Goal: Transaction & Acquisition: Book appointment/travel/reservation

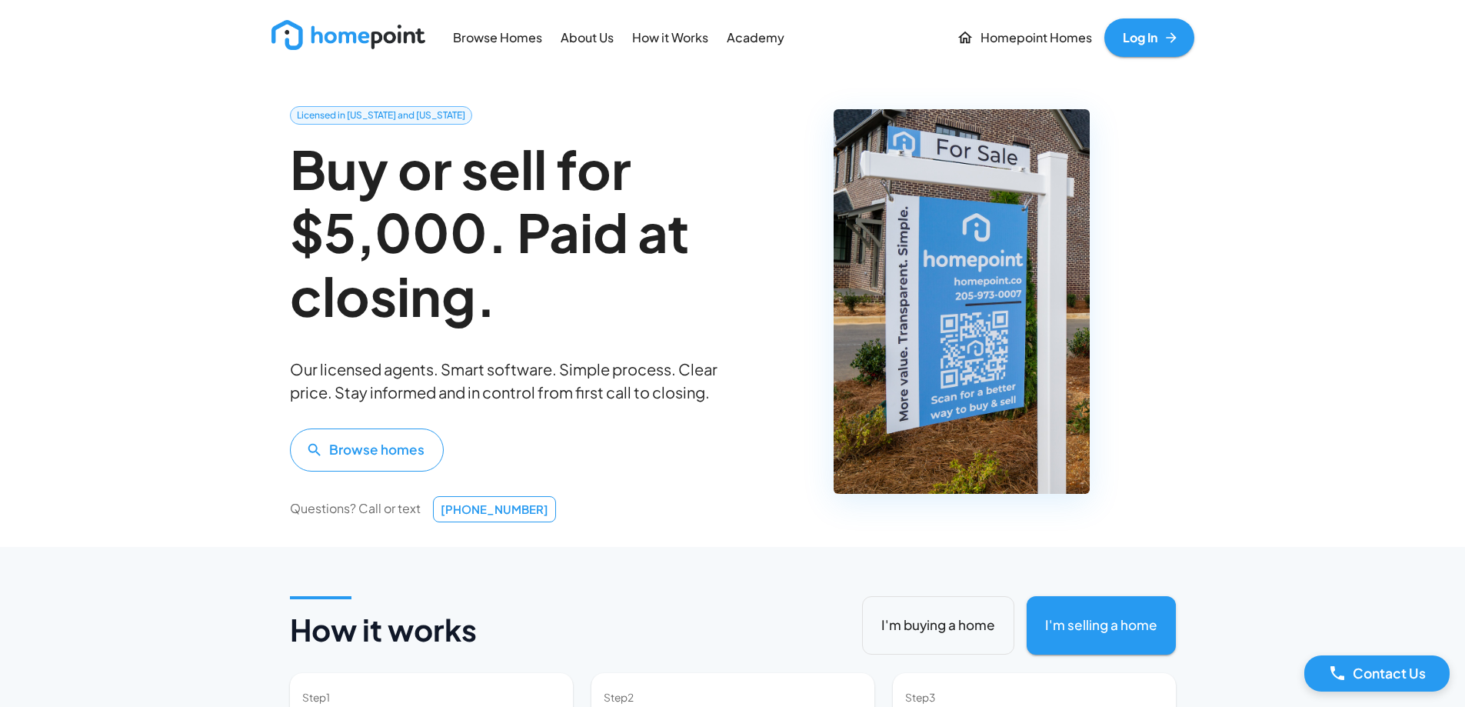
click at [1050, 41] on p "Homepoint Homes" at bounding box center [1035, 38] width 111 height 18
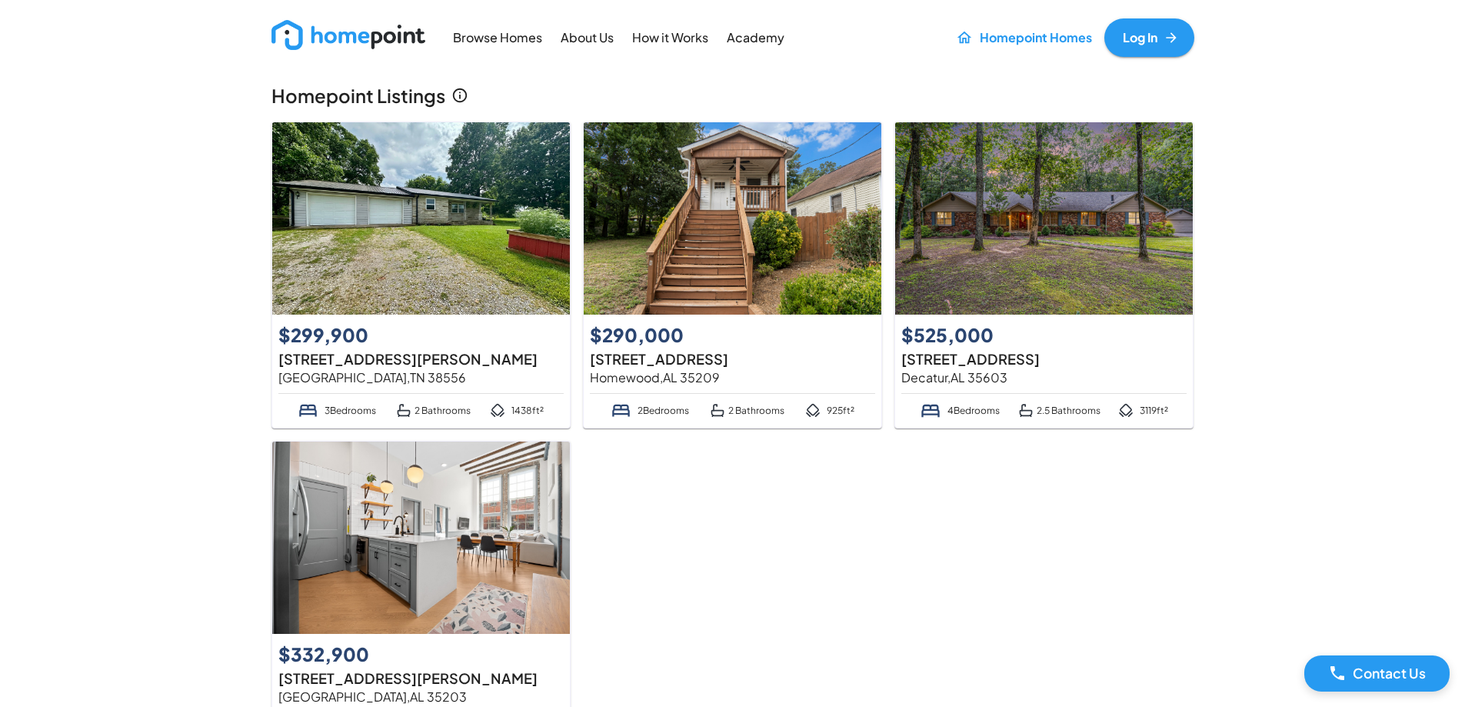
click at [1057, 259] on img at bounding box center [1044, 218] width 298 height 192
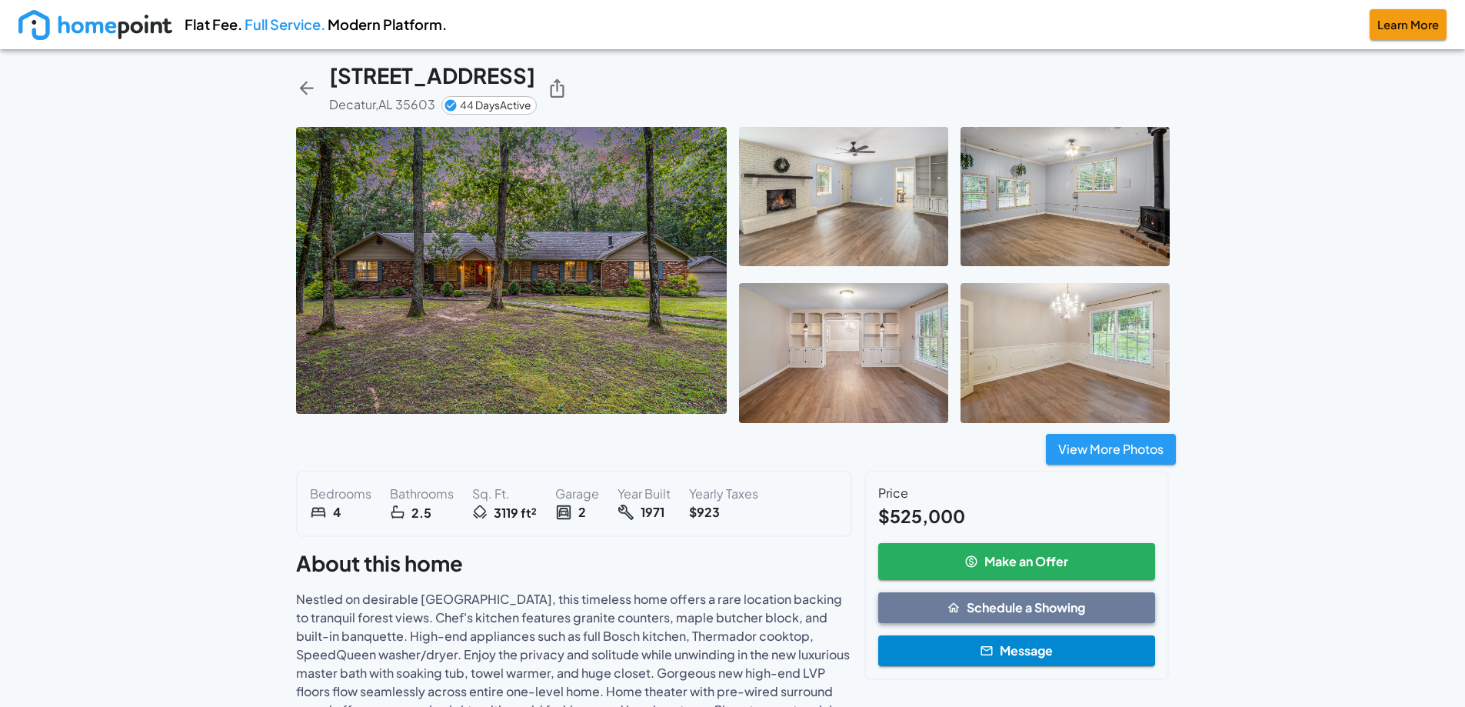
click at [1066, 598] on button "Schedule a Showing" at bounding box center [1017, 607] width 278 height 31
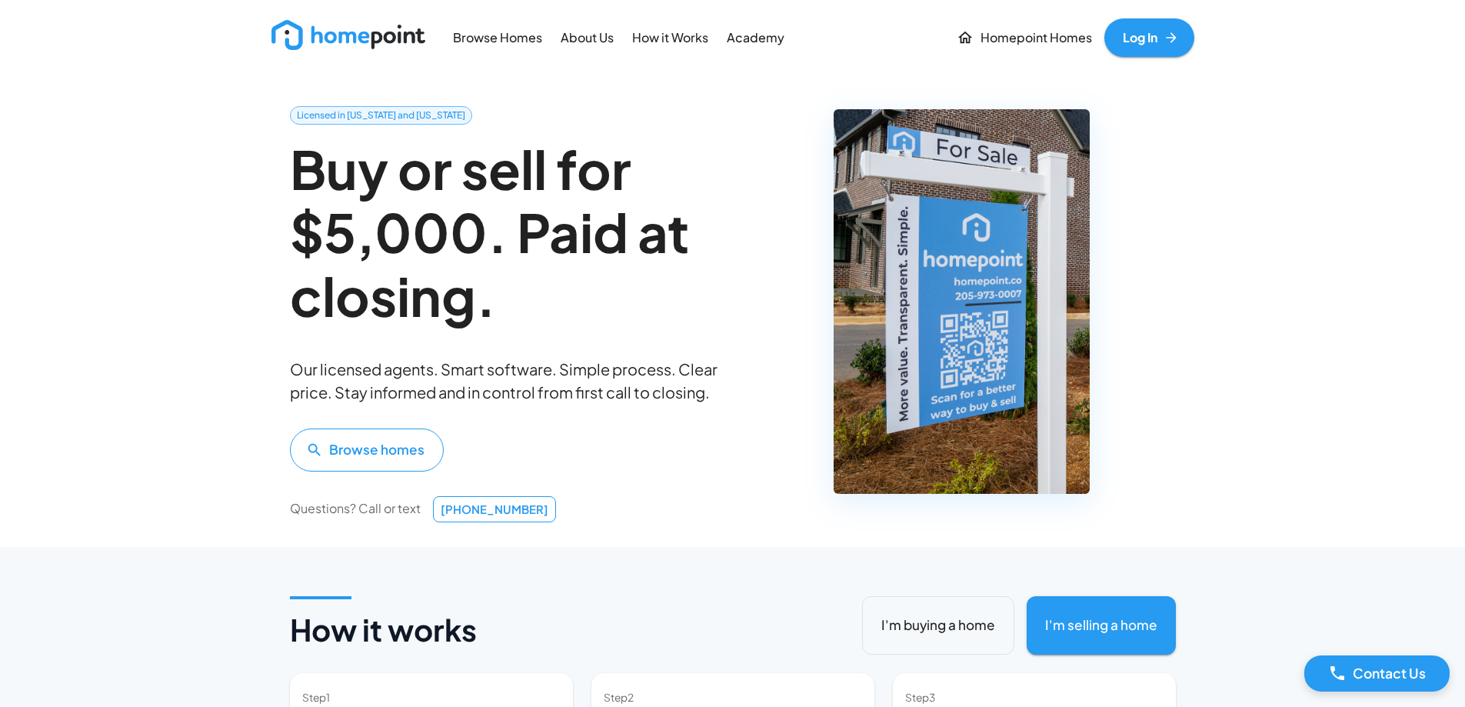
click at [1038, 42] on p "Homepoint Homes" at bounding box center [1035, 38] width 111 height 18
